Goal: Transaction & Acquisition: Purchase product/service

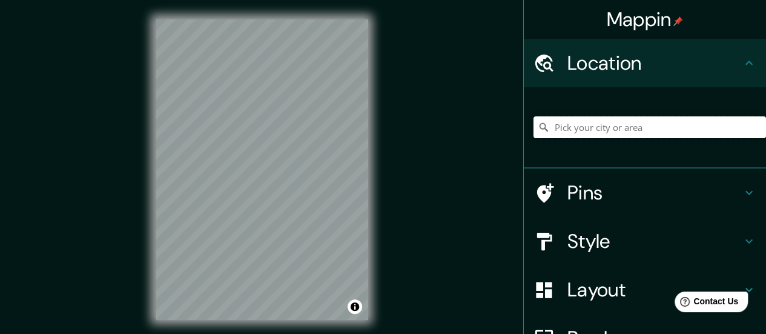
click at [635, 131] on input "Pick your city or area" at bounding box center [649, 127] width 233 height 22
click at [570, 127] on input "Habra, [GEOGRAPHIC_DATA], [GEOGRAPHIC_DATA]" at bounding box center [649, 127] width 233 height 22
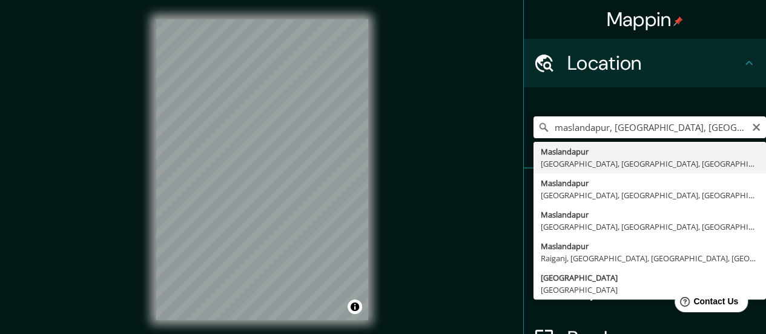
type input "[GEOGRAPHIC_DATA], [GEOGRAPHIC_DATA], [GEOGRAPHIC_DATA], [GEOGRAPHIC_DATA], [GE…"
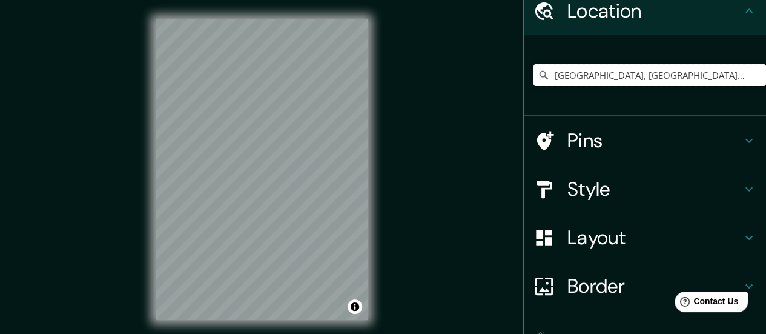
scroll to position [50, 0]
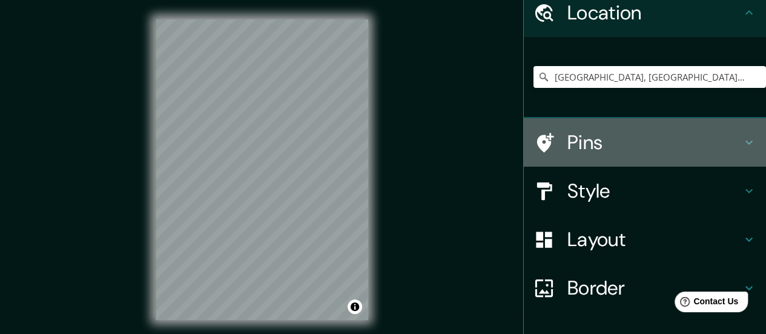
click at [629, 140] on h4 "Pins" at bounding box center [654, 142] width 174 height 24
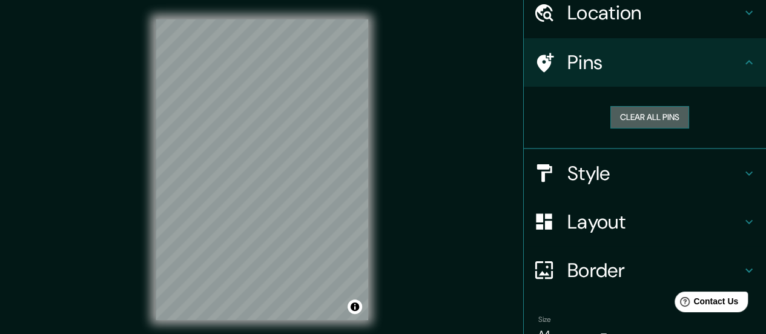
click at [639, 123] on button "Clear all pins" at bounding box center [649, 117] width 79 height 22
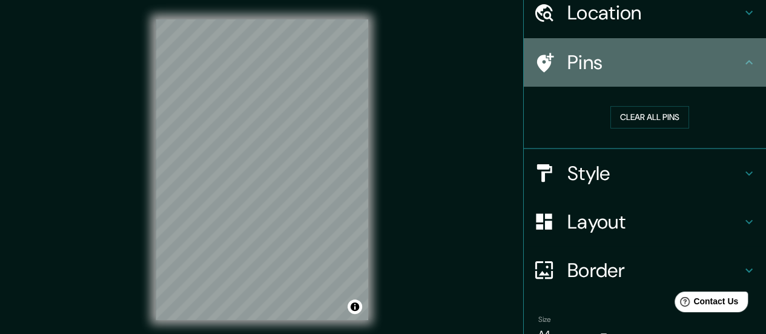
click at [742, 62] on icon at bounding box center [749, 62] width 15 height 15
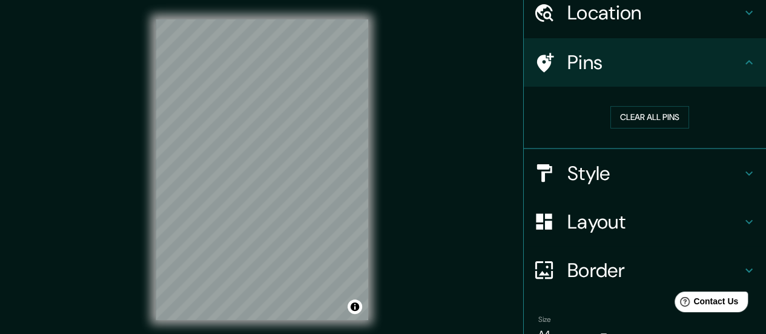
scroll to position [0, 0]
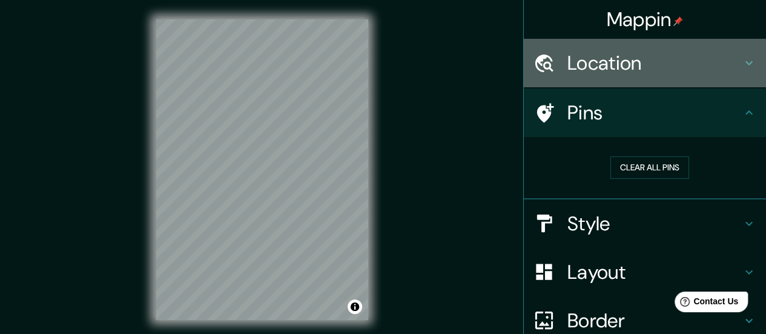
click at [707, 62] on h4 "Location" at bounding box center [654, 63] width 174 height 24
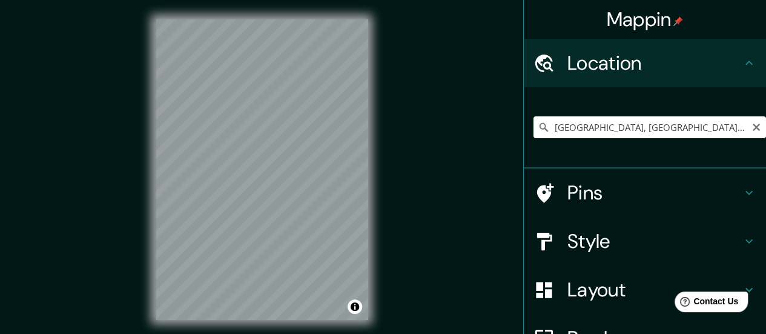
click at [538, 130] on icon at bounding box center [544, 127] width 12 height 12
click at [538, 126] on icon at bounding box center [544, 127] width 12 height 12
click at [753, 129] on icon "Clear" at bounding box center [756, 127] width 7 height 7
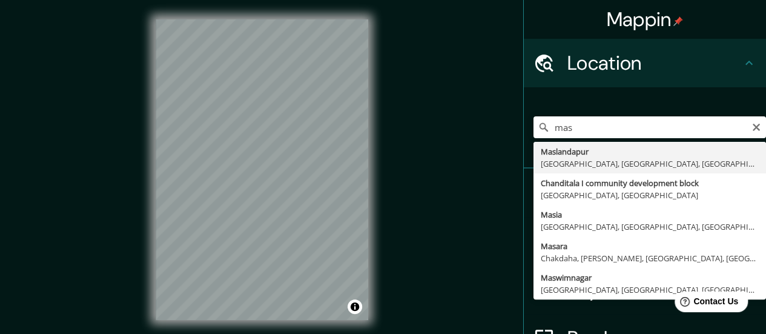
type input "[GEOGRAPHIC_DATA], [GEOGRAPHIC_DATA], [GEOGRAPHIC_DATA], [GEOGRAPHIC_DATA], [GE…"
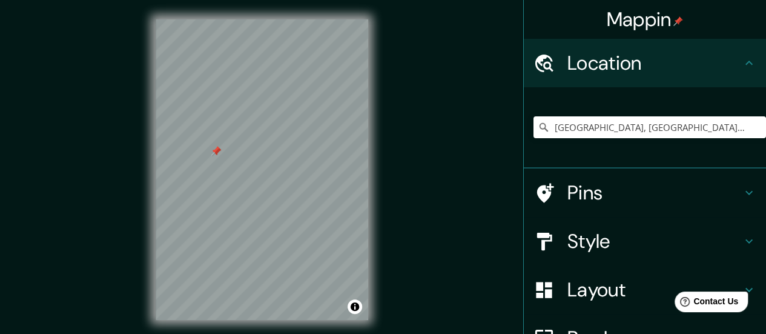
click at [211, 19] on div at bounding box center [262, 19] width 213 height 0
click at [211, 156] on div at bounding box center [216, 152] width 10 height 10
click at [620, 182] on h4 "Pins" at bounding box center [654, 192] width 174 height 24
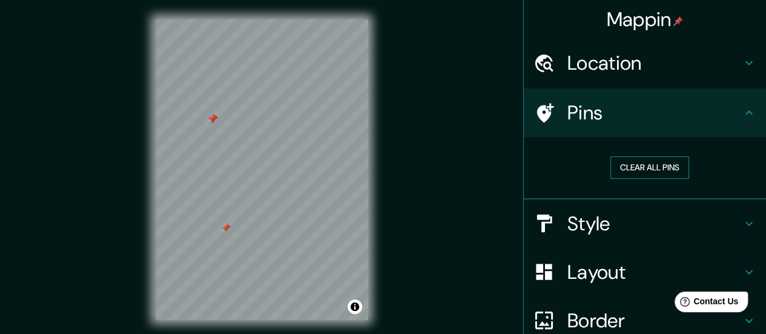
click at [649, 165] on button "Clear all pins" at bounding box center [649, 167] width 79 height 22
click at [722, 56] on h4 "Location" at bounding box center [654, 63] width 174 height 24
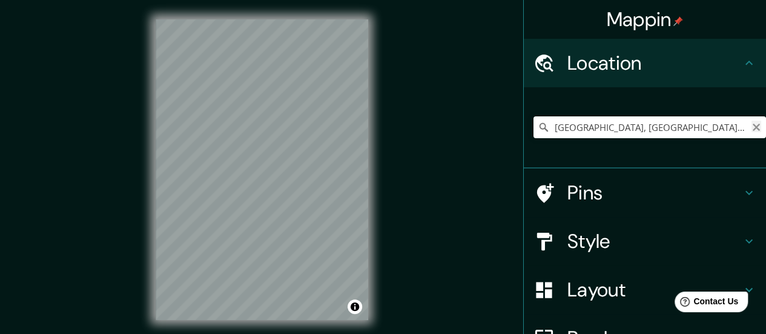
click at [751, 128] on icon "Clear" at bounding box center [756, 127] width 10 height 10
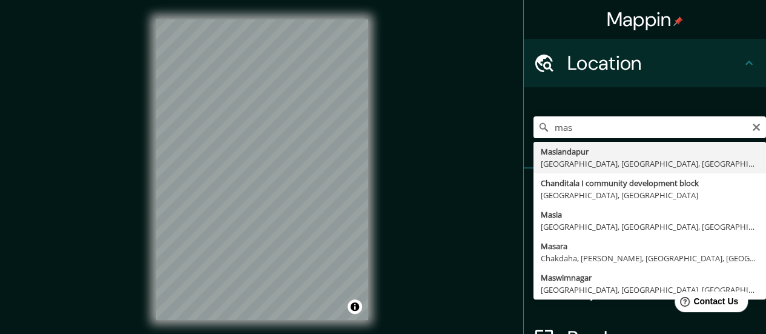
type input "[GEOGRAPHIC_DATA], [GEOGRAPHIC_DATA], [GEOGRAPHIC_DATA], [GEOGRAPHIC_DATA], [GE…"
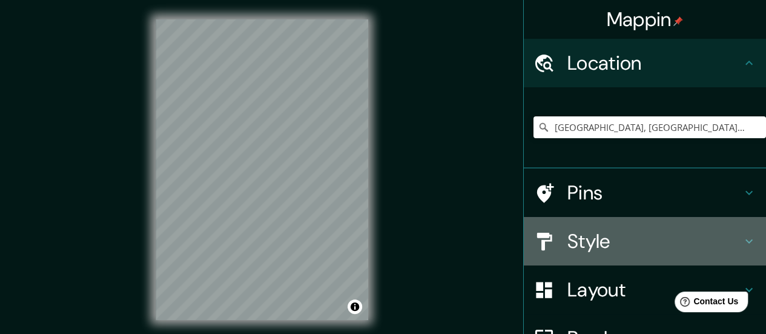
click at [592, 237] on h4 "Style" at bounding box center [654, 241] width 174 height 24
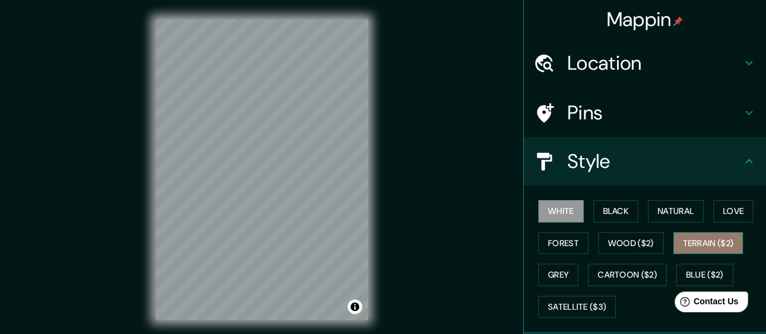
click at [687, 239] on button "Terrain ($2)" at bounding box center [708, 243] width 70 height 22
click at [710, 245] on button "Terrain ($2)" at bounding box center [708, 243] width 70 height 22
click at [543, 206] on button "White" at bounding box center [560, 211] width 45 height 22
click at [593, 206] on button "Black" at bounding box center [615, 211] width 45 height 22
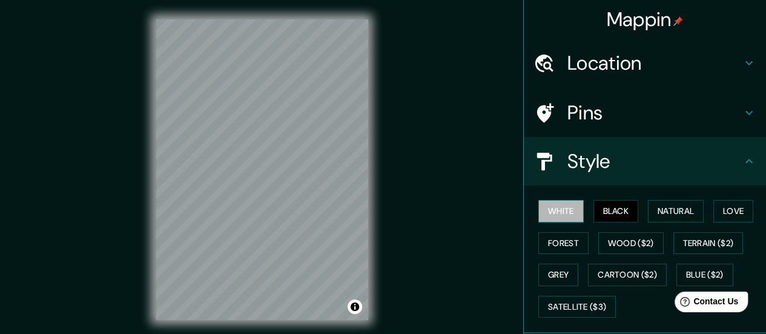
click at [574, 213] on button "White" at bounding box center [560, 211] width 45 height 22
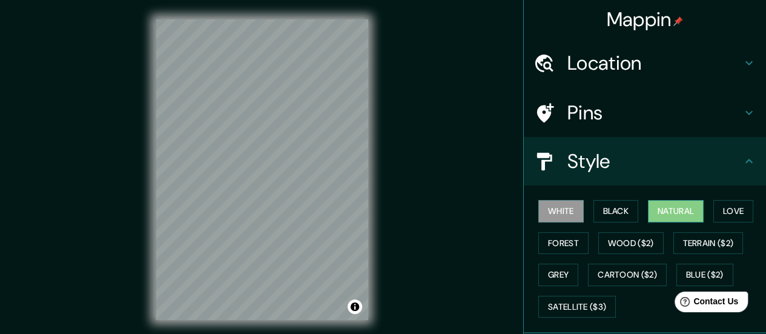
click at [664, 215] on button "Natural" at bounding box center [676, 211] width 56 height 22
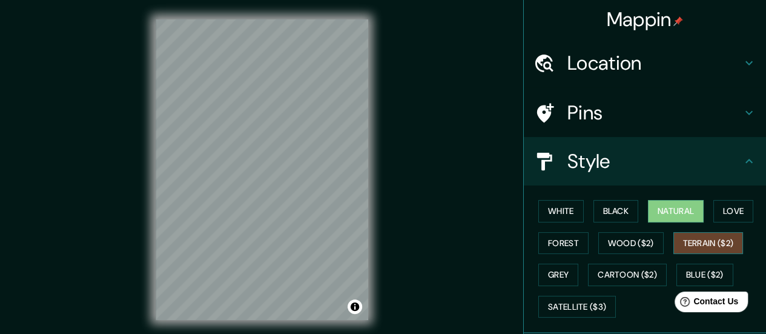
click at [691, 241] on button "Terrain ($2)" at bounding box center [708, 243] width 70 height 22
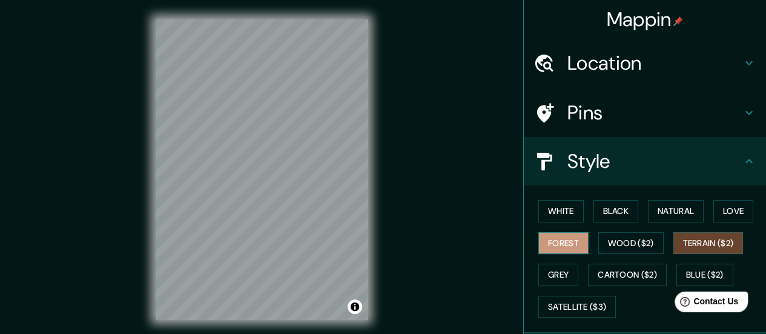
click at [573, 247] on button "Forest" at bounding box center [563, 243] width 50 height 22
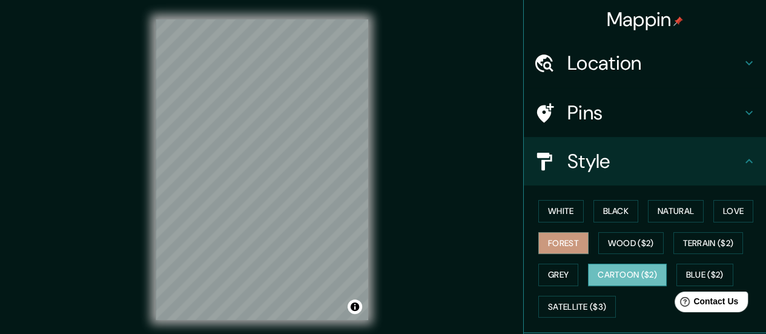
click at [638, 267] on button "Cartoon ($2)" at bounding box center [627, 274] width 79 height 22
click at [567, 209] on button "White" at bounding box center [560, 211] width 45 height 22
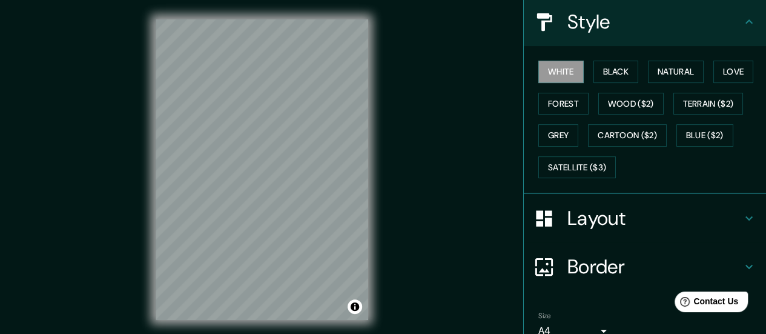
scroll to position [182, 0]
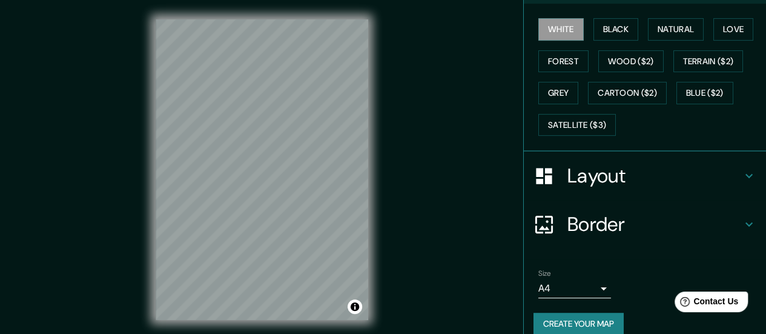
click at [708, 177] on h4 "Layout" at bounding box center [654, 175] width 174 height 24
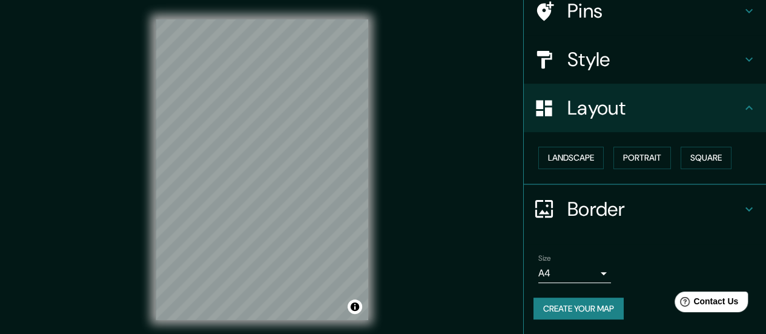
scroll to position [101, 0]
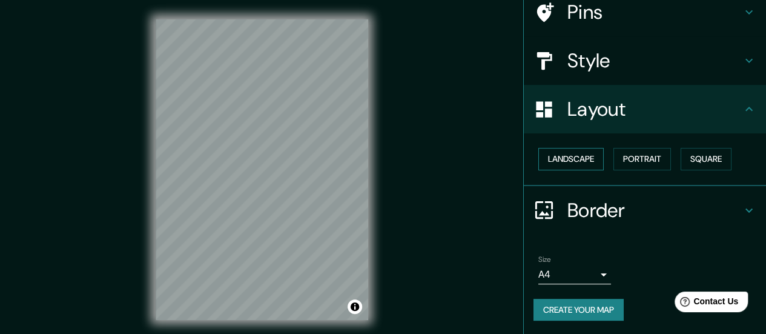
click at [570, 160] on button "Landscape" at bounding box center [570, 159] width 65 height 22
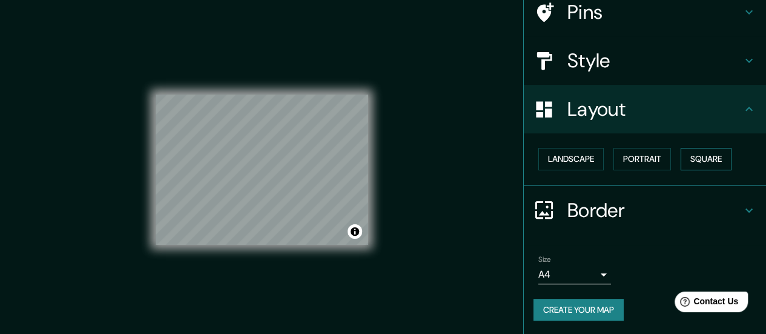
click at [705, 157] on button "Square" at bounding box center [706, 159] width 51 height 22
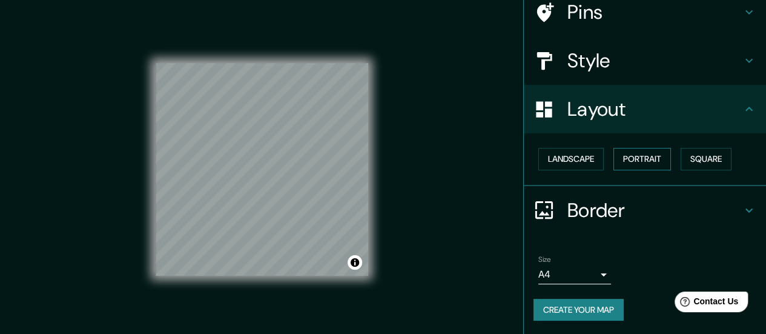
click at [652, 154] on button "Portrait" at bounding box center [642, 159] width 58 height 22
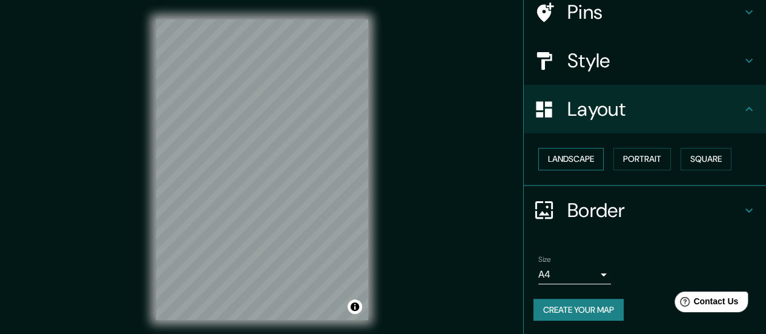
click at [579, 156] on button "Landscape" at bounding box center [570, 159] width 65 height 22
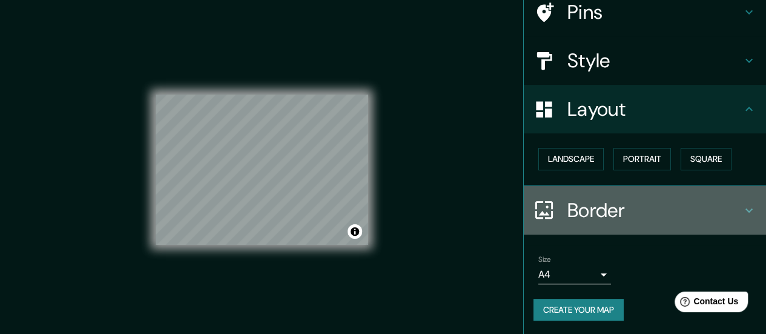
click at [691, 211] on h4 "Border" at bounding box center [654, 210] width 174 height 24
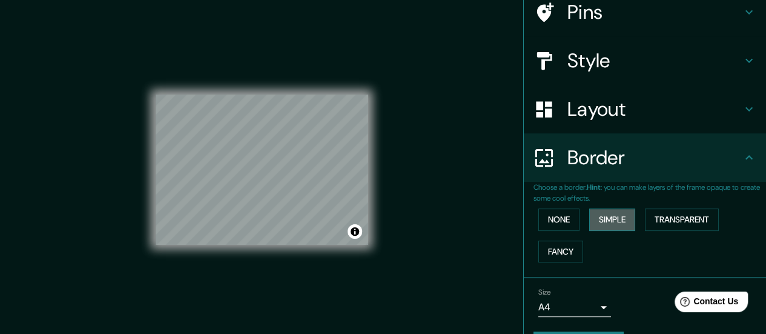
click at [619, 210] on button "Simple" at bounding box center [612, 219] width 46 height 22
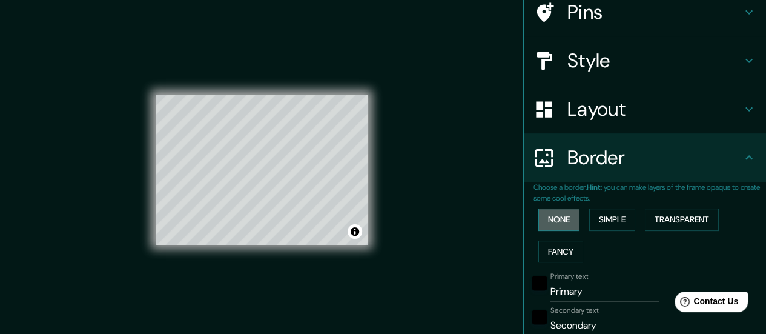
click at [559, 210] on button "None" at bounding box center [558, 219] width 41 height 22
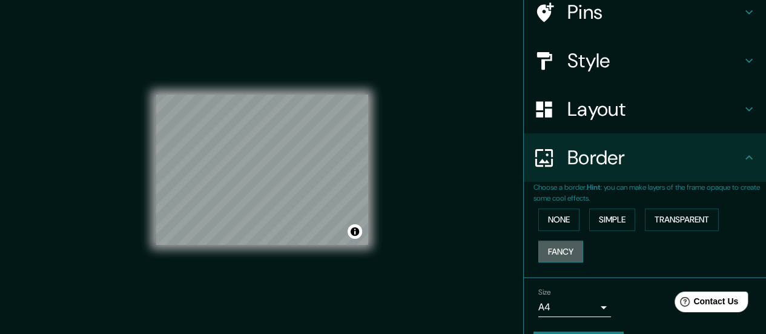
click at [555, 241] on button "Fancy" at bounding box center [560, 251] width 45 height 22
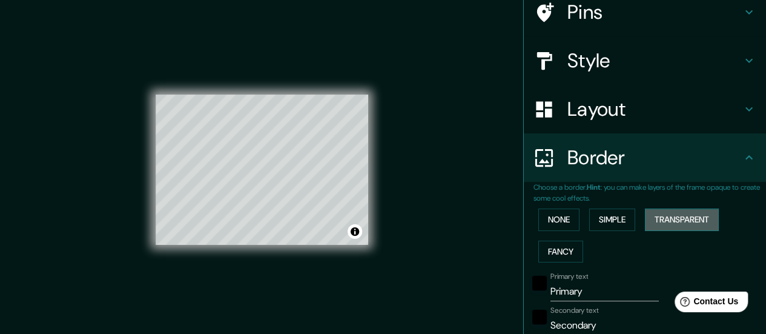
click at [661, 220] on button "Transparent" at bounding box center [682, 219] width 74 height 22
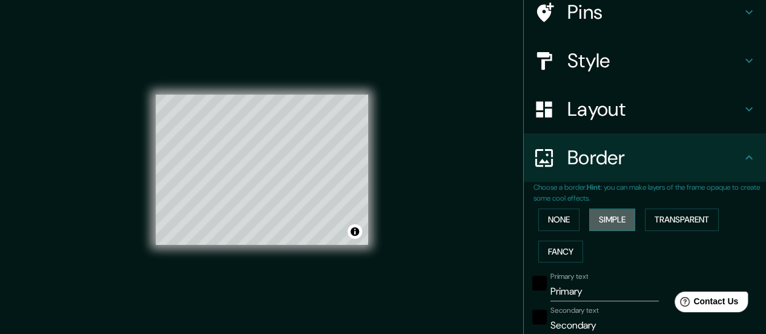
click at [627, 217] on button "Simple" at bounding box center [612, 219] width 46 height 22
click at [591, 221] on button "Simple" at bounding box center [612, 219] width 46 height 22
type input "140"
type input "28"
click at [549, 214] on button "None" at bounding box center [558, 219] width 41 height 22
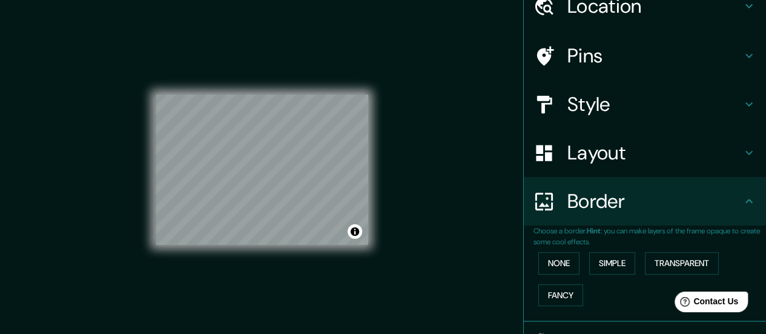
scroll to position [0, 0]
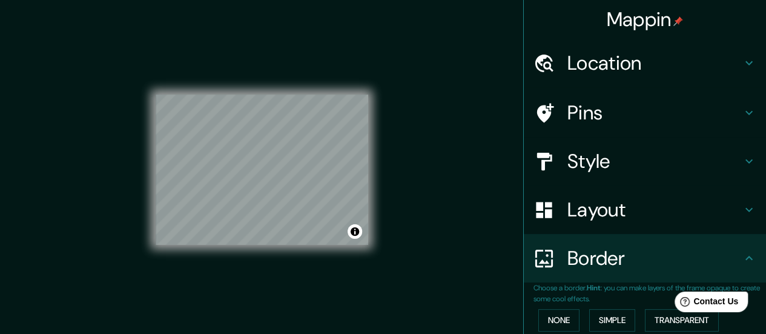
click at [631, 153] on h4 "Style" at bounding box center [654, 161] width 174 height 24
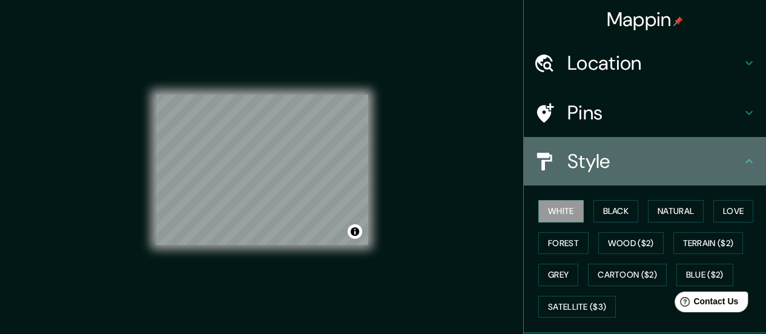
click at [631, 157] on h4 "Style" at bounding box center [654, 161] width 174 height 24
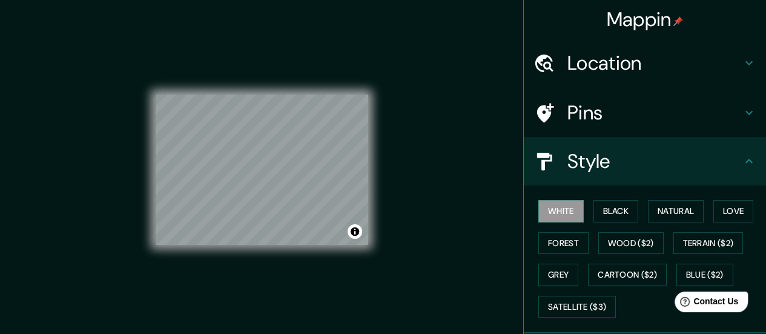
click at [748, 162] on div "Style" at bounding box center [645, 161] width 242 height 48
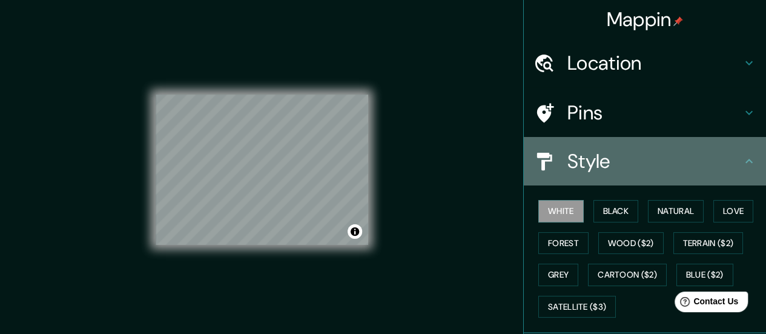
click at [742, 157] on icon at bounding box center [749, 161] width 15 height 15
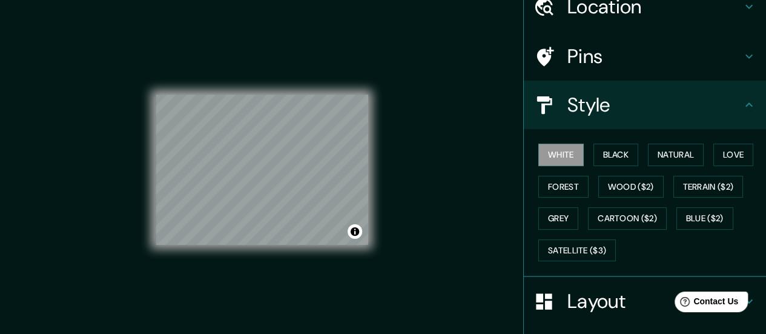
scroll to position [121, 0]
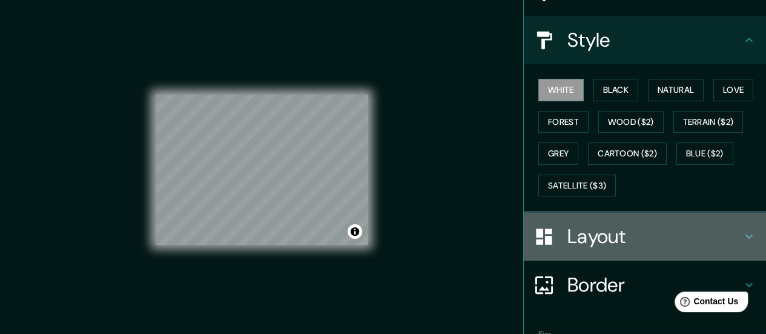
click at [639, 236] on h4 "Layout" at bounding box center [654, 236] width 174 height 24
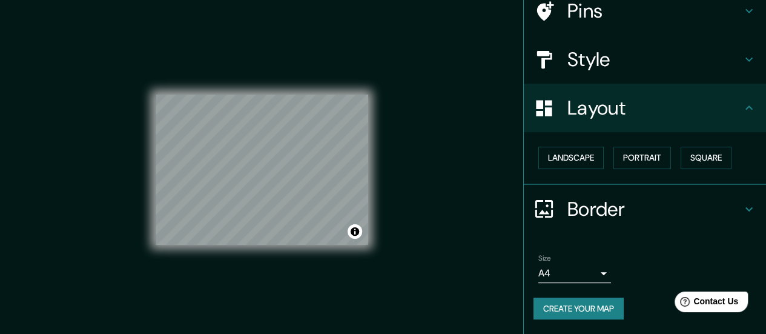
scroll to position [101, 0]
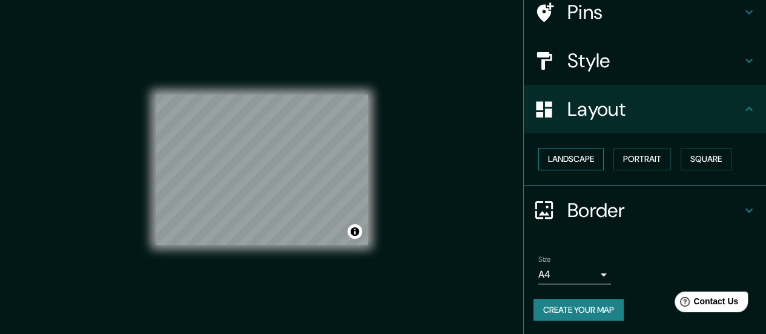
click at [582, 155] on button "Landscape" at bounding box center [570, 159] width 65 height 22
click at [622, 154] on button "Portrait" at bounding box center [642, 159] width 58 height 22
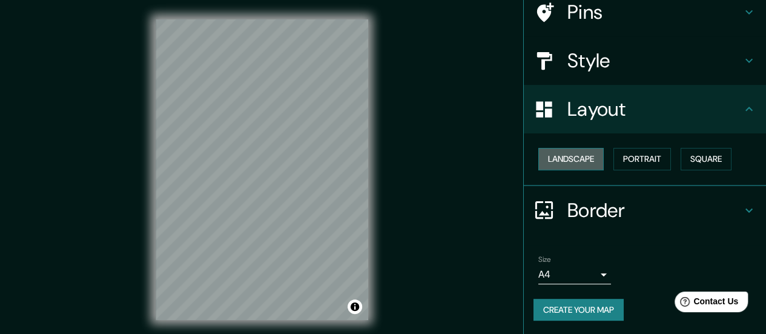
click at [560, 156] on button "Landscape" at bounding box center [570, 159] width 65 height 22
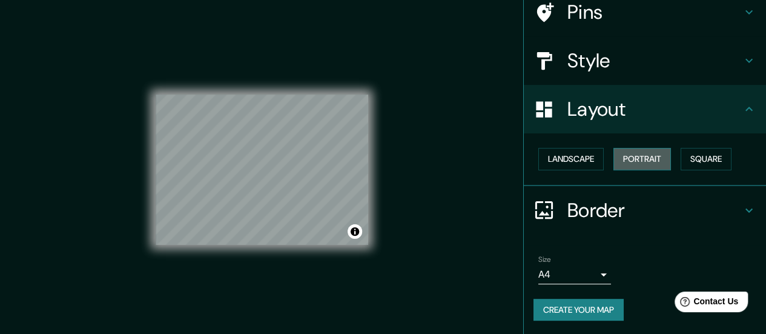
click at [619, 162] on button "Portrait" at bounding box center [642, 159] width 58 height 22
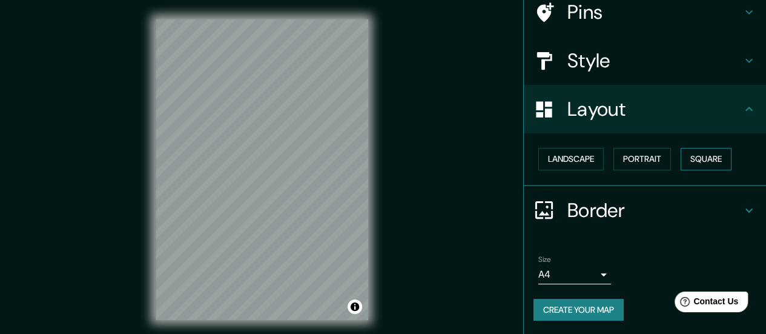
click at [717, 158] on button "Square" at bounding box center [706, 159] width 51 height 22
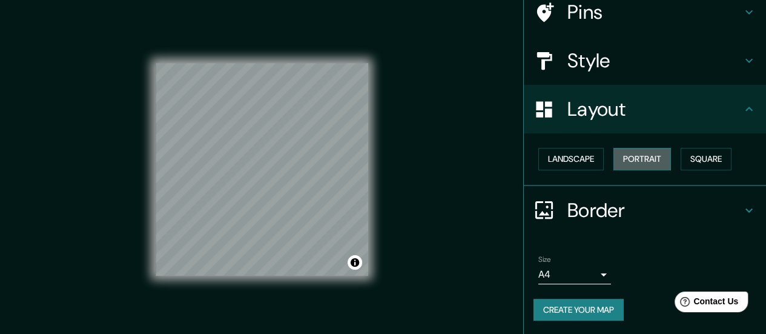
click at [618, 152] on button "Portrait" at bounding box center [642, 159] width 58 height 22
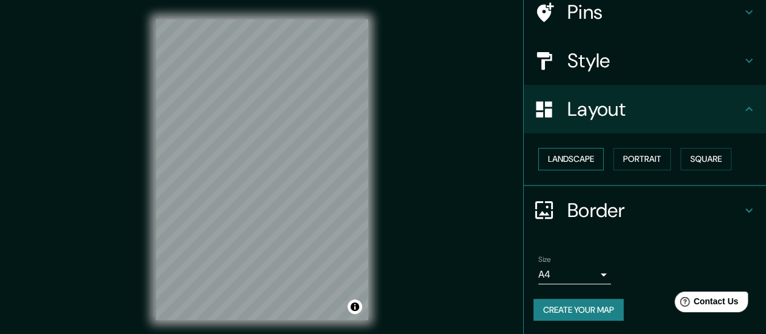
click at [572, 160] on button "Landscape" at bounding box center [570, 159] width 65 height 22
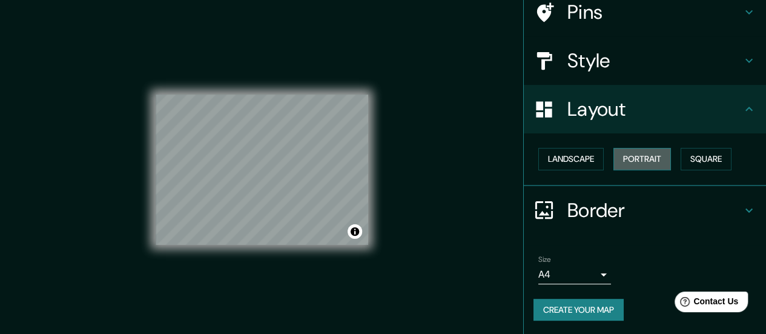
click at [635, 154] on button "Portrait" at bounding box center [642, 159] width 58 height 22
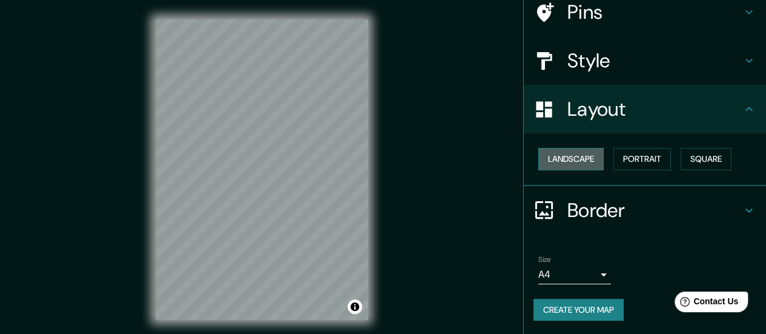
click at [564, 150] on button "Landscape" at bounding box center [570, 159] width 65 height 22
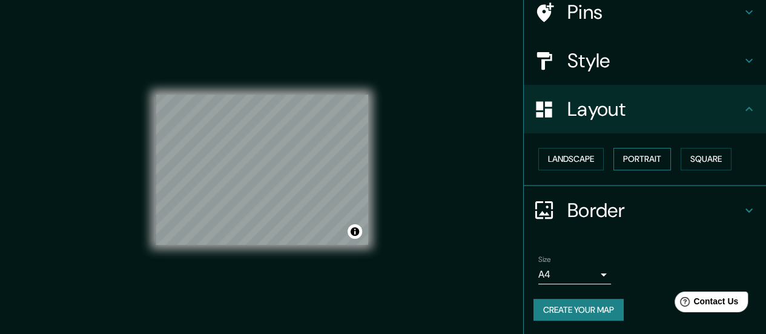
click at [642, 165] on button "Portrait" at bounding box center [642, 159] width 58 height 22
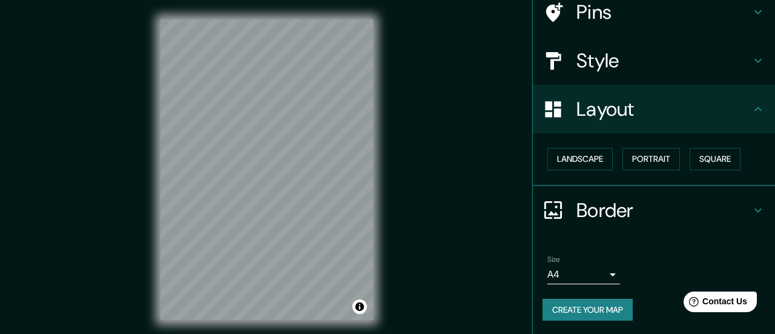
click at [590, 271] on body "Mappin Location [GEOGRAPHIC_DATA], [GEOGRAPHIC_DATA], [GEOGRAPHIC_DATA], [GEOGR…" at bounding box center [387, 167] width 775 height 334
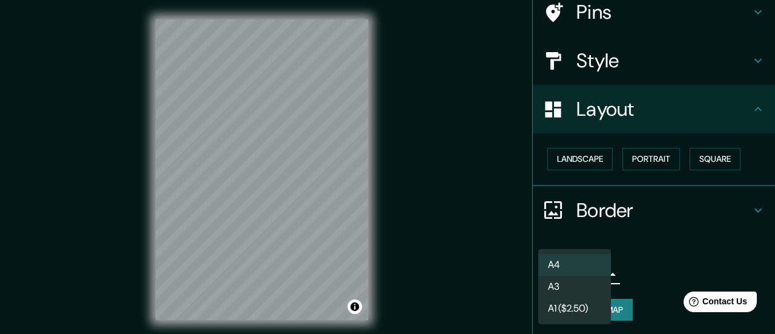
click at [585, 302] on li "A1 ($2.50)" at bounding box center [574, 308] width 73 height 22
click at [594, 269] on body "Mappin Location [GEOGRAPHIC_DATA], [GEOGRAPHIC_DATA], [GEOGRAPHIC_DATA], [GEOGR…" at bounding box center [387, 167] width 775 height 334
click at [590, 255] on li "A4" at bounding box center [574, 265] width 73 height 22
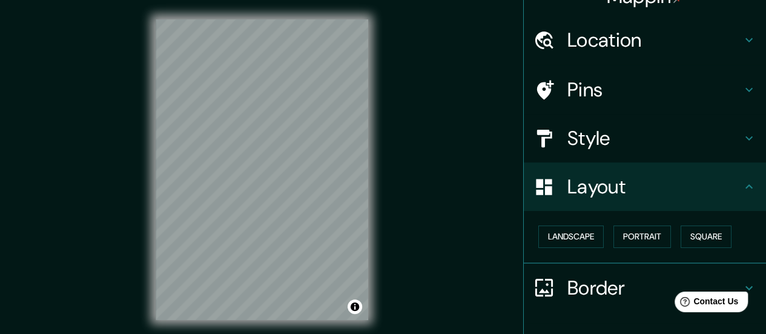
scroll to position [0, 0]
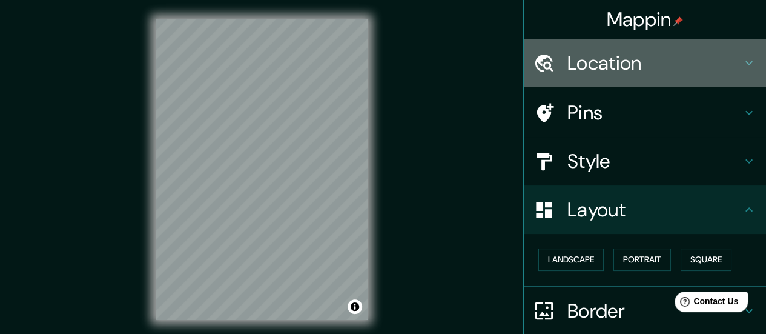
click at [671, 63] on h4 "Location" at bounding box center [654, 63] width 174 height 24
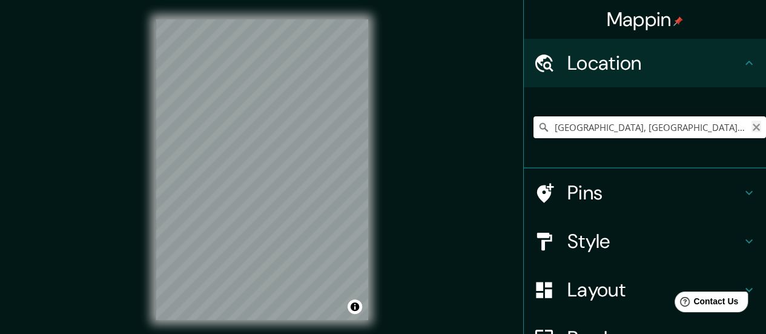
click at [751, 122] on icon "Clear" at bounding box center [756, 127] width 10 height 10
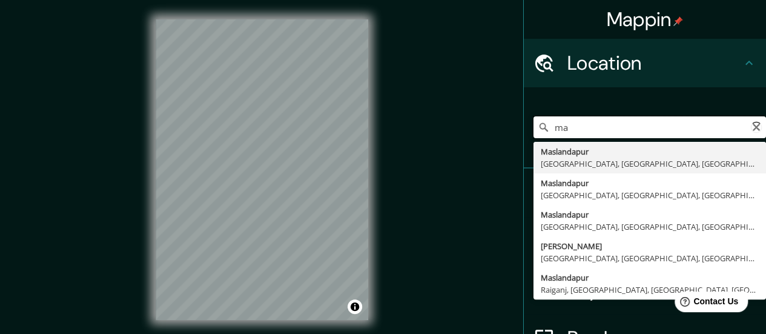
type input "m"
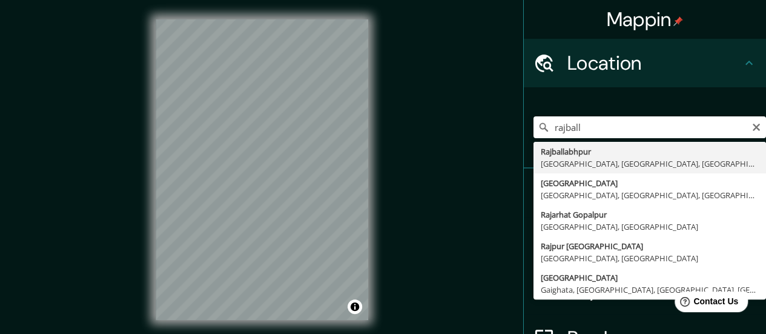
type input "[GEOGRAPHIC_DATA], [GEOGRAPHIC_DATA], [GEOGRAPHIC_DATA], [GEOGRAPHIC_DATA], [GE…"
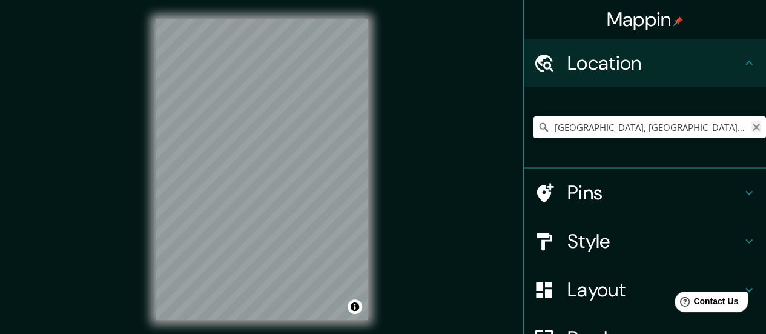
click at [751, 123] on icon "Clear" at bounding box center [756, 127] width 10 height 10
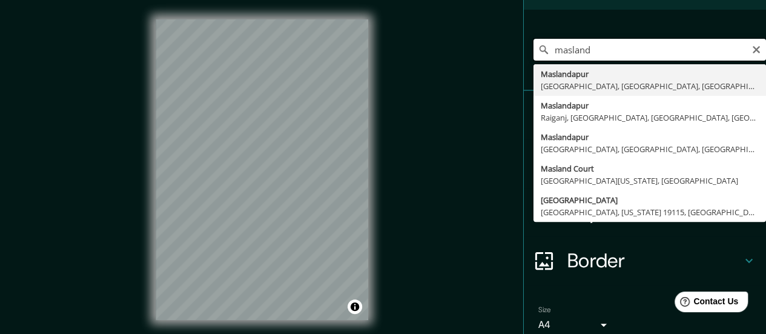
scroll to position [61, 0]
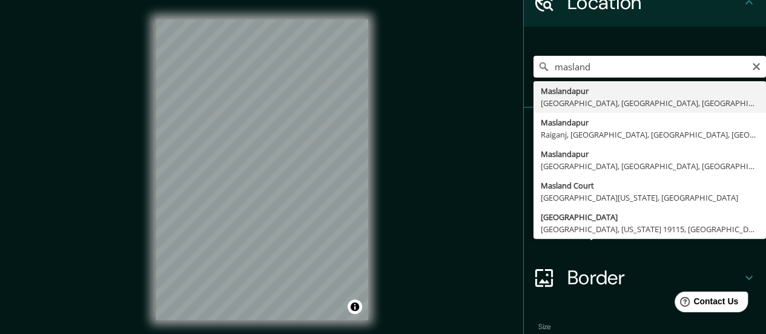
click at [752, 62] on input "masland" at bounding box center [649, 67] width 233 height 22
click at [752, 65] on input "masland" at bounding box center [649, 67] width 233 height 22
type input "masland"
click at [751, 69] on icon "Clear" at bounding box center [756, 67] width 10 height 10
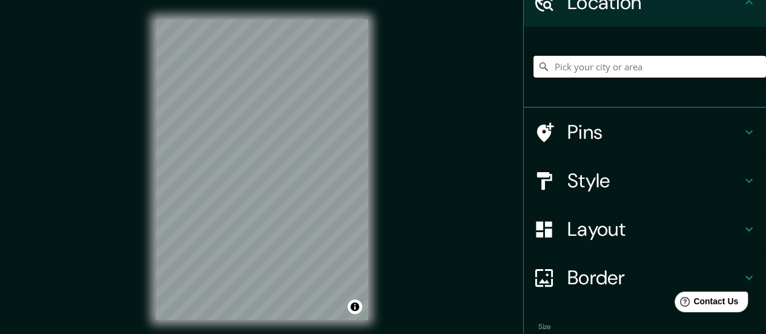
click at [750, 69] on input "Pick your city or area" at bounding box center [649, 67] width 233 height 22
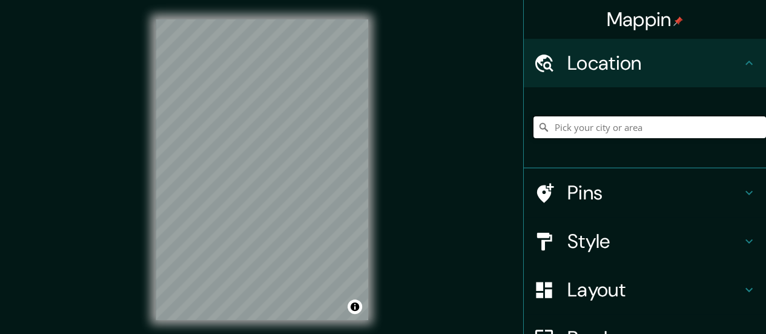
click at [614, 133] on input "Pick your city or area" at bounding box center [649, 127] width 233 height 22
click at [713, 139] on div at bounding box center [649, 127] width 233 height 61
click at [701, 130] on input "Pick your city or area" at bounding box center [649, 127] width 233 height 22
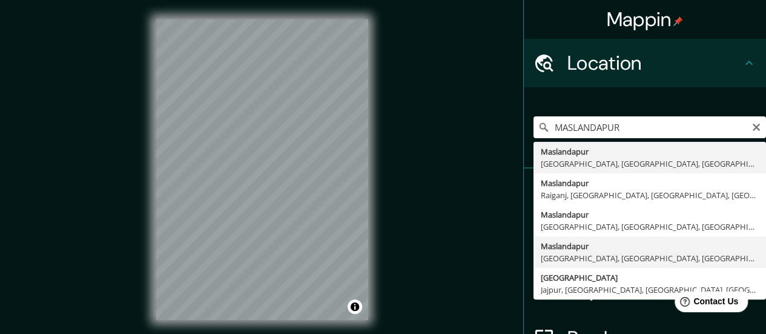
type input "[GEOGRAPHIC_DATA], [GEOGRAPHIC_DATA], [GEOGRAPHIC_DATA], [GEOGRAPHIC_DATA], [GE…"
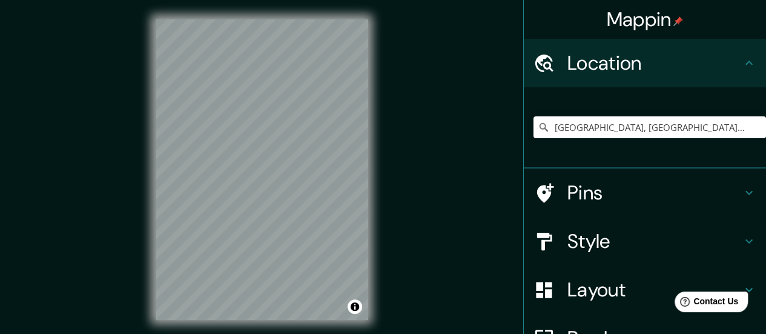
click at [587, 202] on h4 "Pins" at bounding box center [654, 192] width 174 height 24
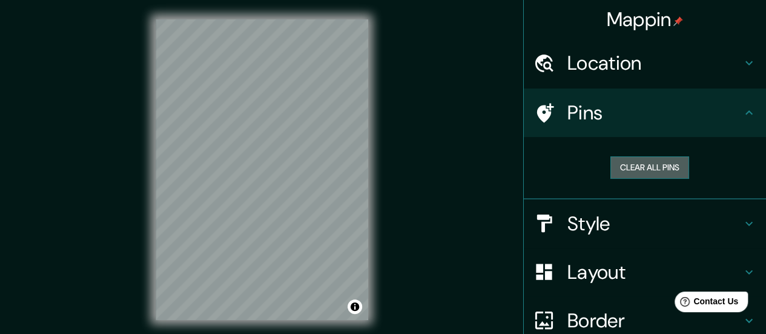
click at [610, 168] on button "Clear all pins" at bounding box center [649, 167] width 79 height 22
click at [666, 156] on button "Clear all pins" at bounding box center [649, 167] width 79 height 22
click at [745, 111] on icon at bounding box center [748, 112] width 7 height 4
click at [645, 160] on button "Clear all pins" at bounding box center [649, 167] width 79 height 22
click at [638, 164] on button "Clear all pins" at bounding box center [649, 167] width 79 height 22
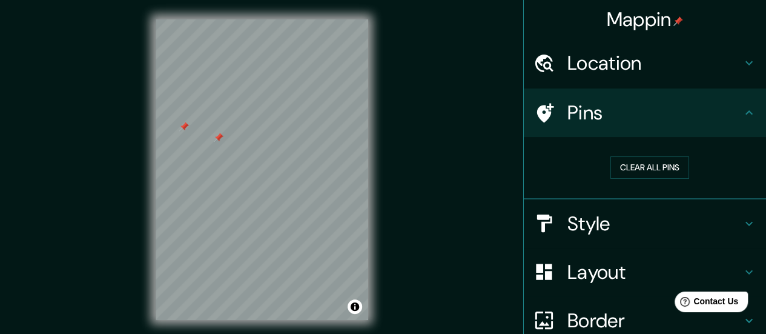
click at [220, 142] on div at bounding box center [219, 138] width 10 height 10
click at [228, 75] on div at bounding box center [229, 72] width 10 height 10
click at [231, 74] on div at bounding box center [233, 70] width 10 height 10
click at [625, 56] on h4 "Location" at bounding box center [654, 63] width 174 height 24
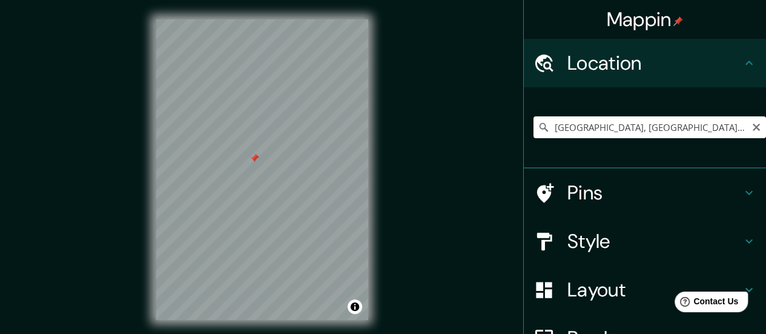
click at [539, 128] on icon at bounding box center [543, 127] width 8 height 8
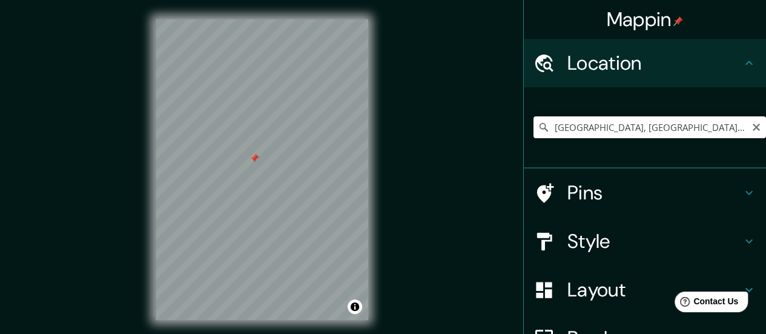
click at [538, 126] on icon at bounding box center [544, 127] width 12 height 12
click at [544, 125] on input "[GEOGRAPHIC_DATA], [GEOGRAPHIC_DATA], [GEOGRAPHIC_DATA], [GEOGRAPHIC_DATA], [GE…" at bounding box center [649, 127] width 233 height 22
drag, startPoint x: 543, startPoint y: 127, endPoint x: 761, endPoint y: 140, distance: 218.4
click at [761, 140] on div "Mappin Location Maslandapur, Habra, North 24 Parganas, West Bengal, India Pins …" at bounding box center [644, 167] width 243 height 334
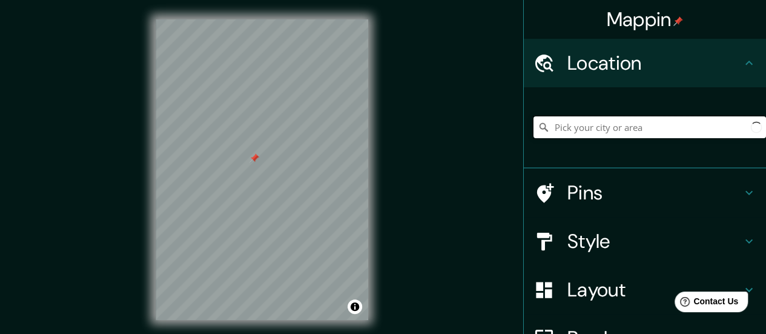
scroll to position [0, 0]
click at [753, 129] on icon "Clear" at bounding box center [756, 127] width 7 height 7
click at [731, 127] on input "Pick your city or area" at bounding box center [649, 127] width 233 height 22
paste input "[GEOGRAPHIC_DATA], [GEOGRAPHIC_DATA], [GEOGRAPHIC_DATA], [GEOGRAPHIC_DATA], [GE…"
type input "[GEOGRAPHIC_DATA], [GEOGRAPHIC_DATA], [GEOGRAPHIC_DATA], [GEOGRAPHIC_DATA], [GE…"
